Goal: Check status: Check status

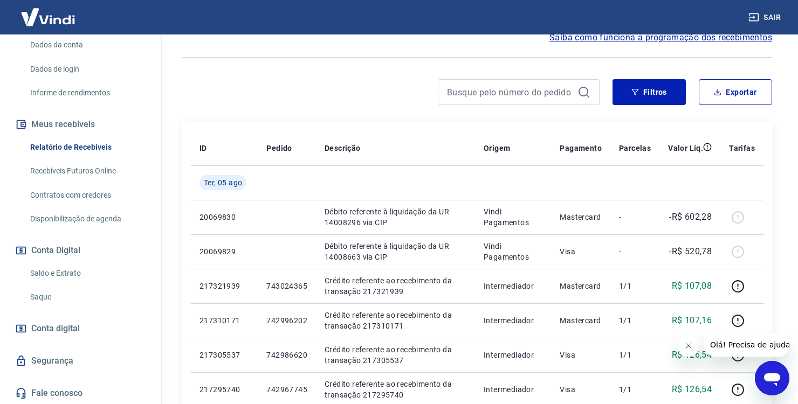
scroll to position [162, 0]
click at [94, 278] on link "Saldo e Extrato" at bounding box center [87, 273] width 122 height 22
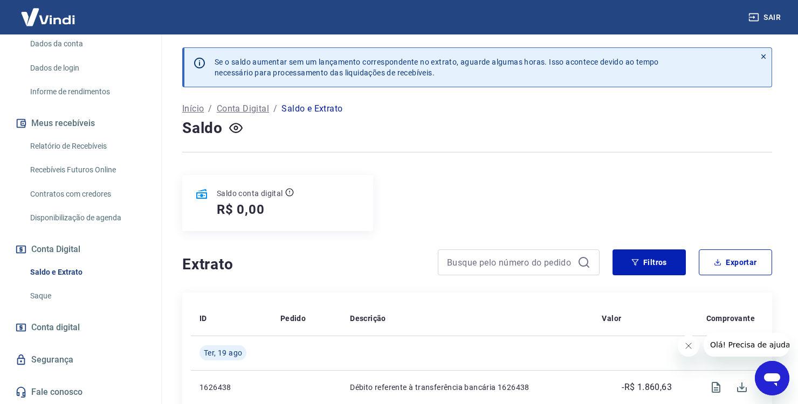
click at [114, 154] on link "Relatório de Recebíveis" at bounding box center [87, 146] width 122 height 22
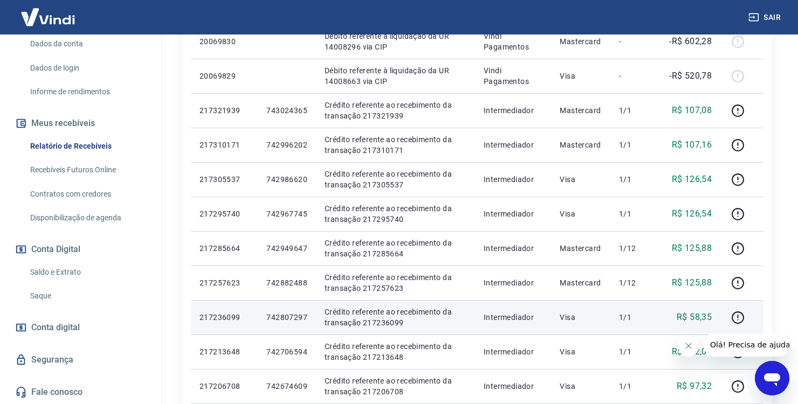
scroll to position [54, 0]
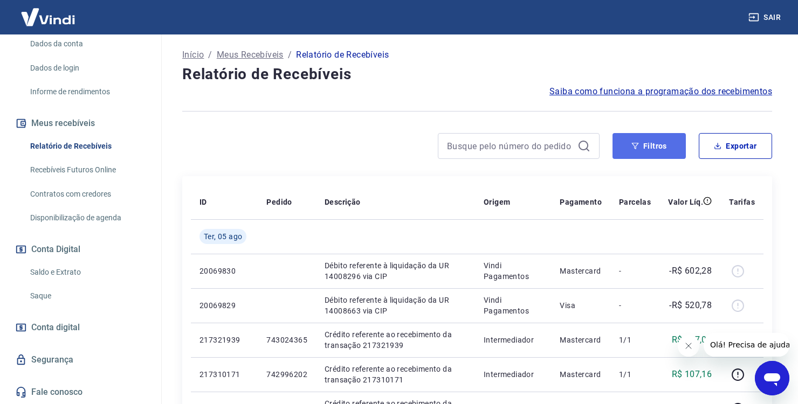
click at [664, 146] on button "Filtros" at bounding box center [649, 146] width 73 height 26
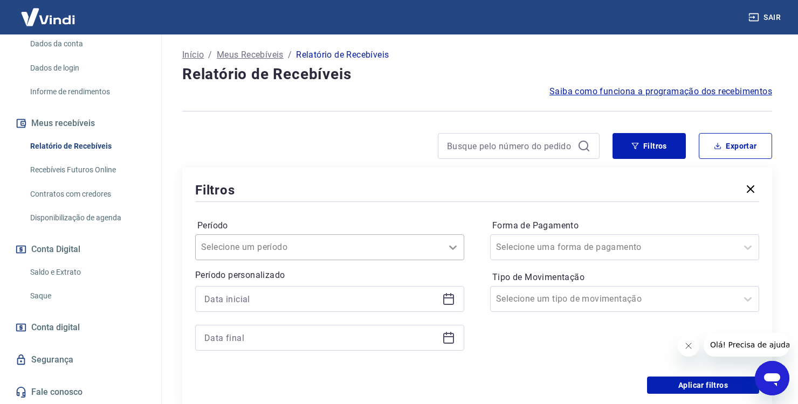
click at [449, 243] on div at bounding box center [453, 247] width 22 height 25
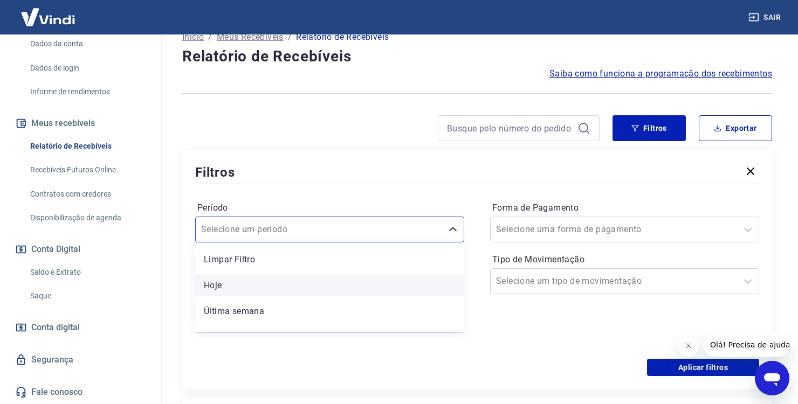
click at [319, 287] on div "Hoje" at bounding box center [329, 286] width 269 height 22
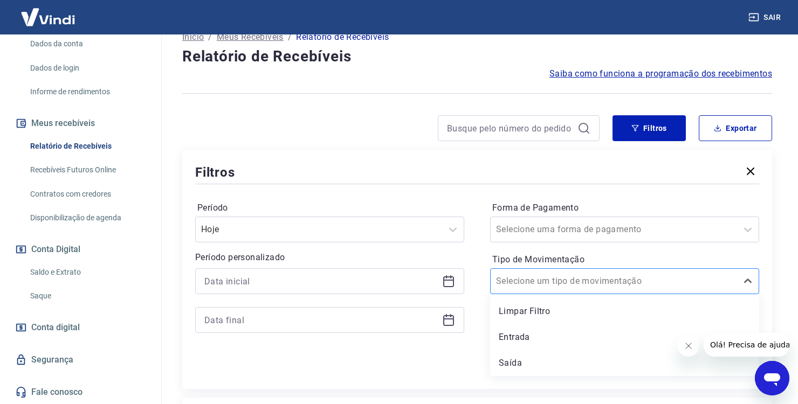
click at [613, 292] on div "Selecione um tipo de movimentação" at bounding box center [624, 282] width 269 height 26
click at [537, 339] on div "Entrada" at bounding box center [624, 338] width 269 height 22
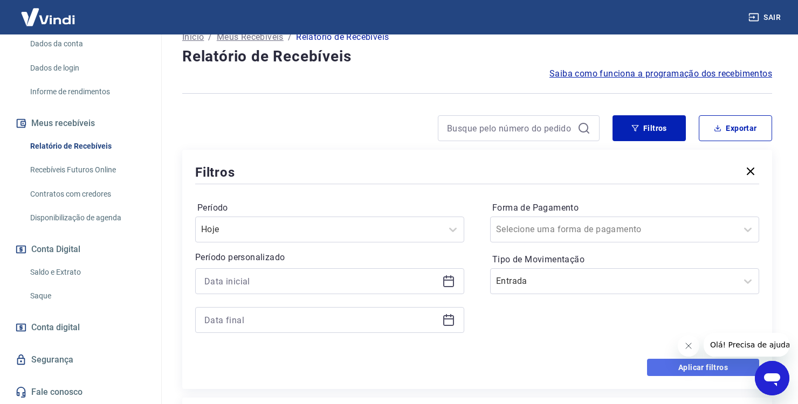
click at [651, 366] on button "Aplicar filtros" at bounding box center [703, 367] width 112 height 17
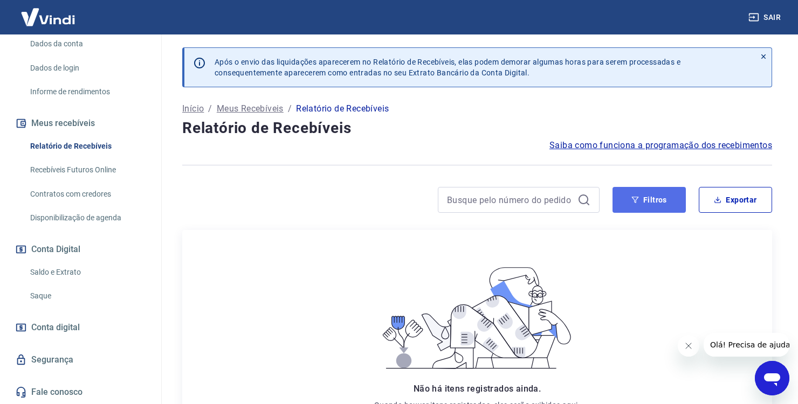
click at [651, 204] on button "Filtros" at bounding box center [649, 200] width 73 height 26
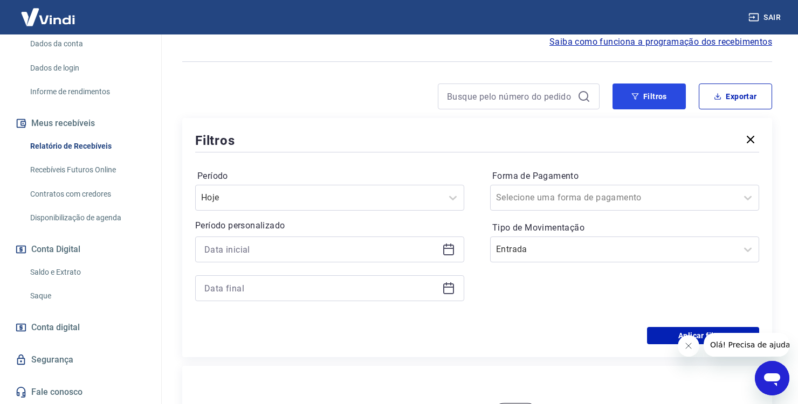
scroll to position [108, 0]
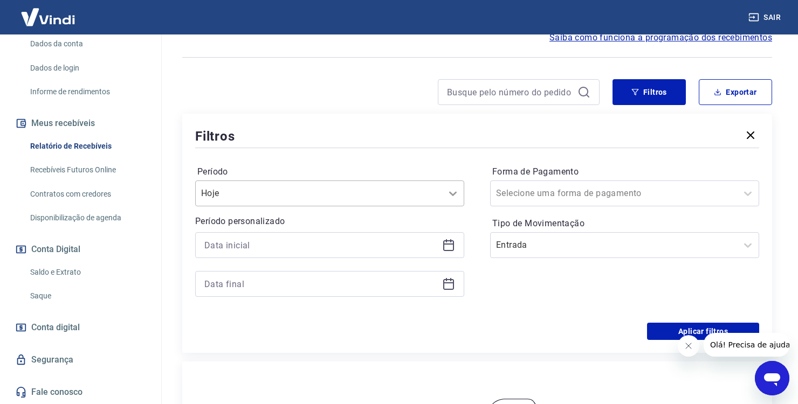
click at [452, 195] on icon at bounding box center [453, 193] width 13 height 13
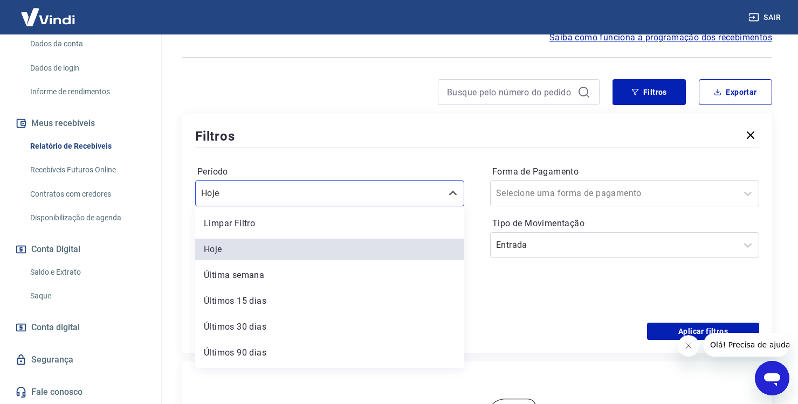
drag, startPoint x: 306, startPoint y: 274, endPoint x: 326, endPoint y: 277, distance: 19.6
click at [304, 274] on div "Última semana" at bounding box center [329, 276] width 269 height 22
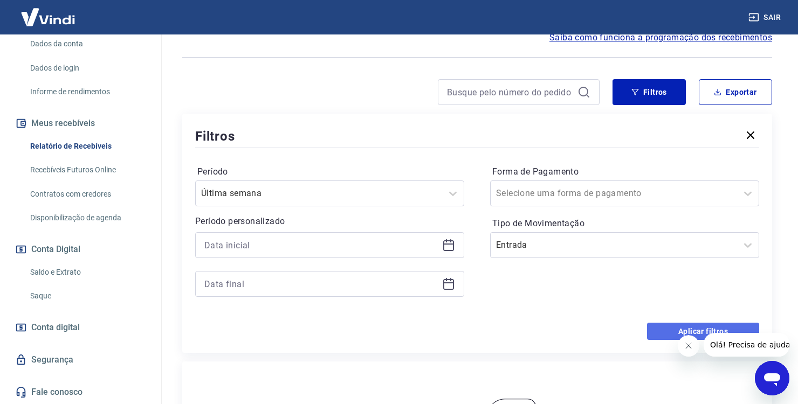
click at [648, 328] on button "Aplicar filtros" at bounding box center [703, 331] width 112 height 17
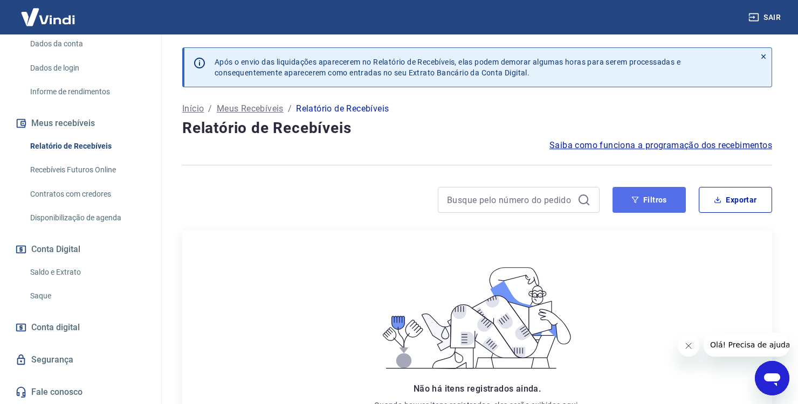
click at [631, 202] on icon "button" at bounding box center [635, 200] width 8 height 8
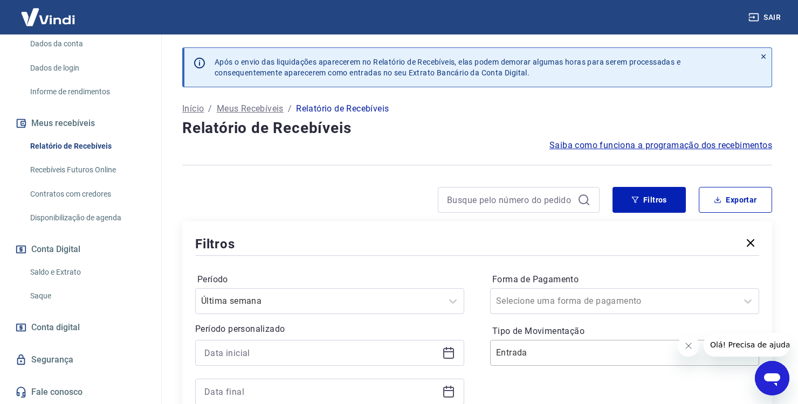
click at [549, 351] on div "Entrada" at bounding box center [624, 353] width 269 height 26
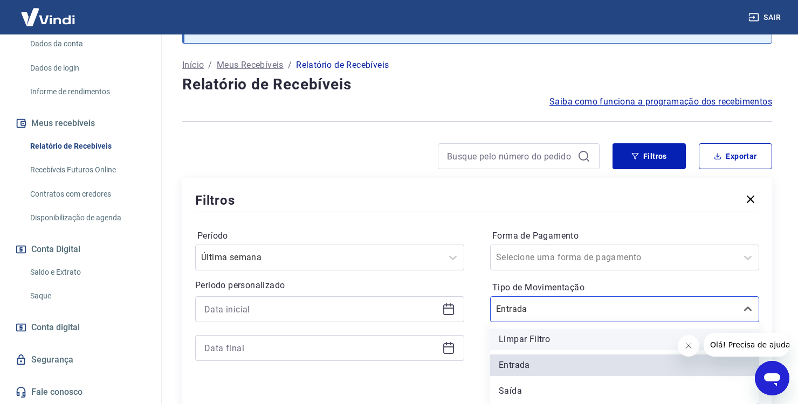
click at [535, 338] on div "Limpar Filtro" at bounding box center [624, 340] width 269 height 22
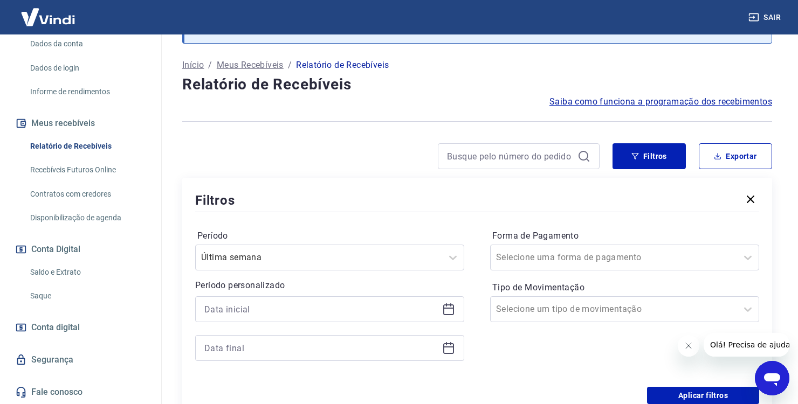
click at [403, 276] on div "Período Última semana Período personalizado" at bounding box center [329, 301] width 269 height 147
click at [364, 259] on div "Última semana" at bounding box center [329, 258] width 269 height 26
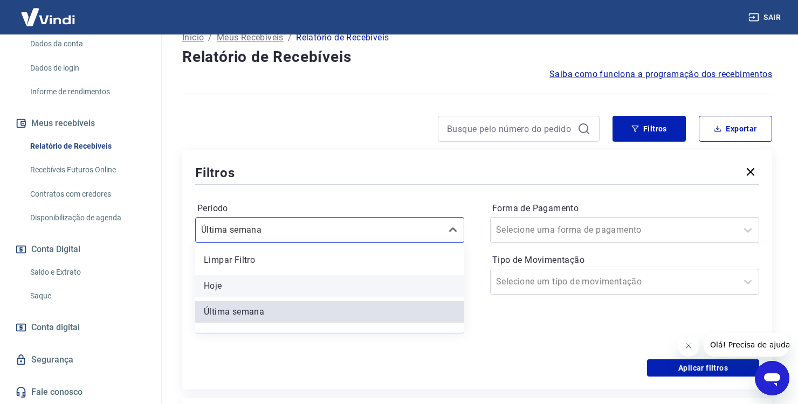
scroll to position [72, 0]
click at [261, 276] on div "Hoje" at bounding box center [329, 286] width 269 height 22
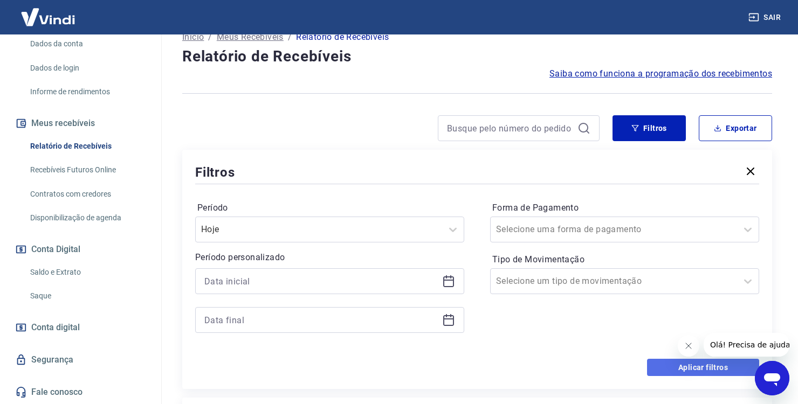
click at [660, 361] on button "Aplicar filtros" at bounding box center [703, 367] width 112 height 17
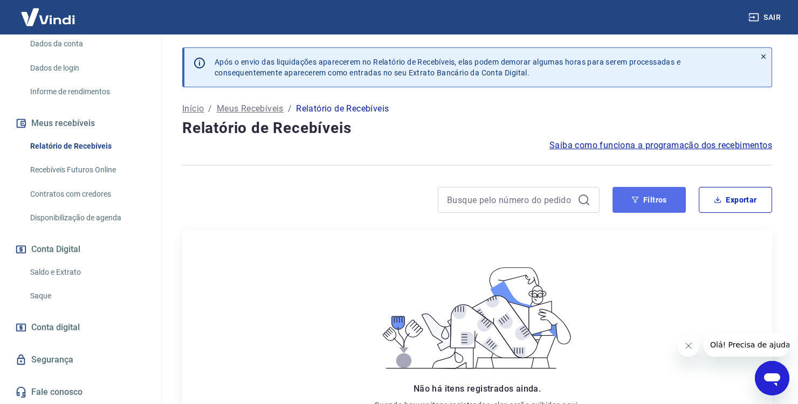
click at [635, 205] on button "Filtros" at bounding box center [649, 200] width 73 height 26
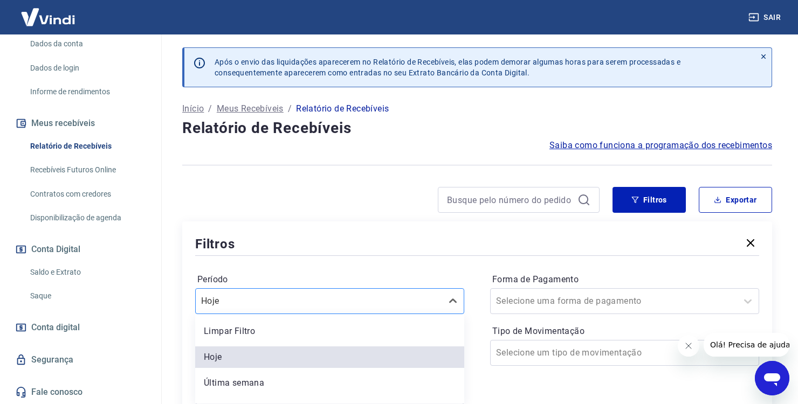
click at [270, 308] on div "option Limpar Filtro focused, 1 of 7. 7 results available. Use Up and Down to c…" at bounding box center [329, 302] width 269 height 26
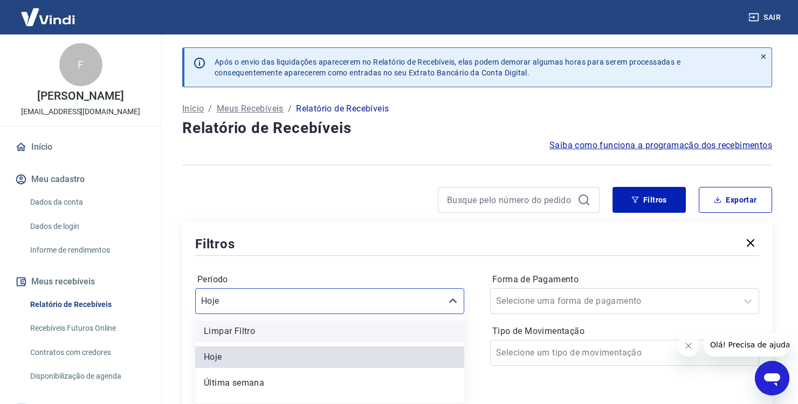
click at [284, 323] on div "Limpar Filtro" at bounding box center [329, 332] width 269 height 22
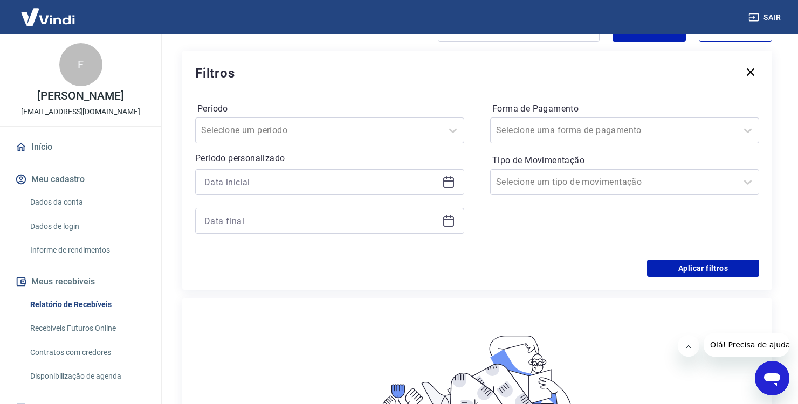
scroll to position [270, 0]
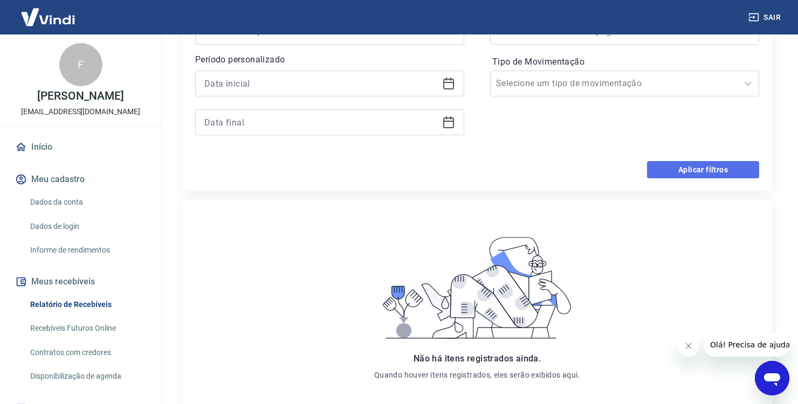
click at [720, 173] on button "Aplicar filtros" at bounding box center [703, 169] width 112 height 17
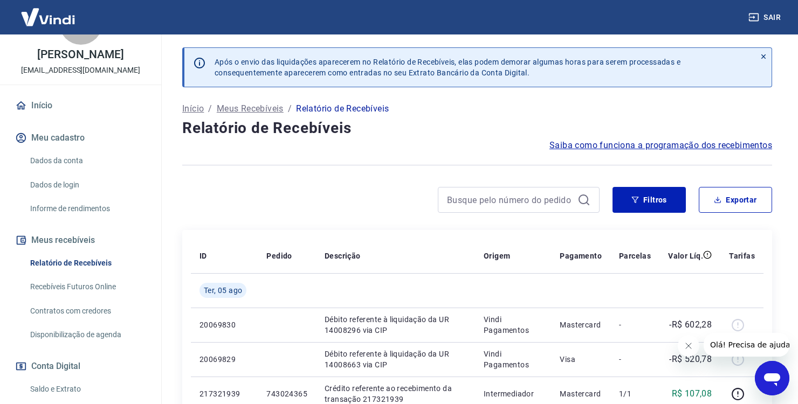
scroll to position [108, 0]
